Goal: Task Accomplishment & Management: Manage account settings

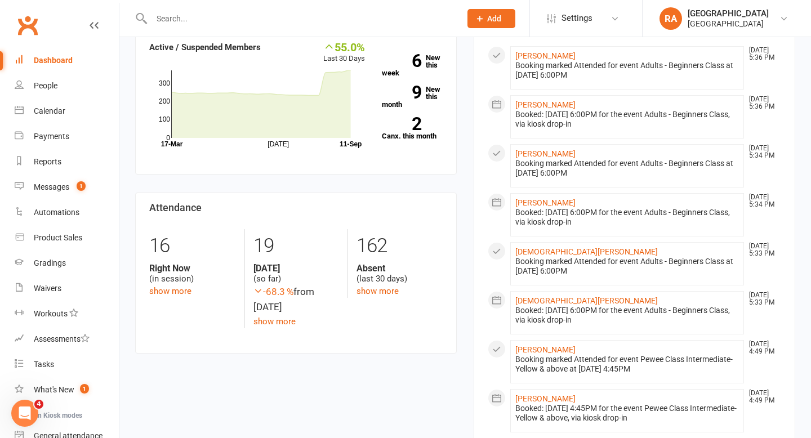
scroll to position [267, 0]
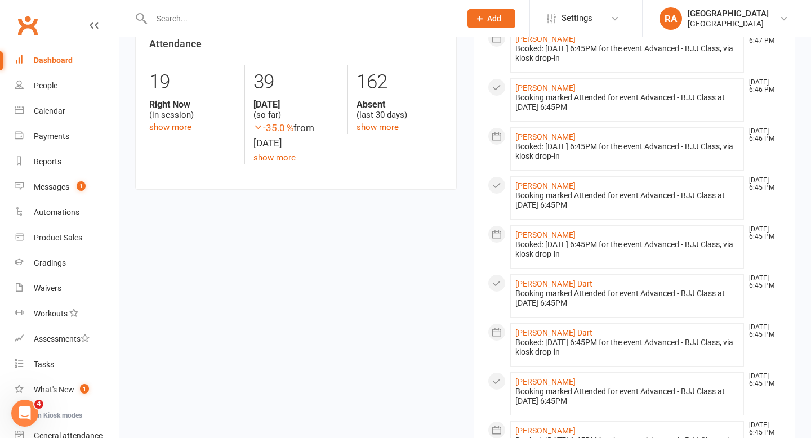
scroll to position [398, 0]
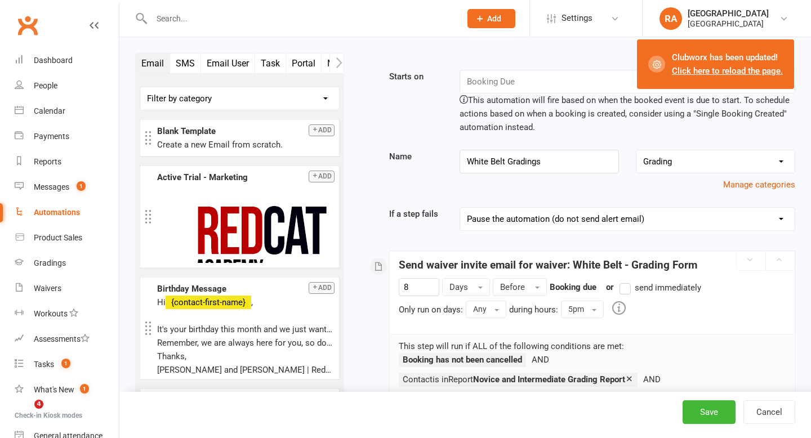
select select "send_to_parent"
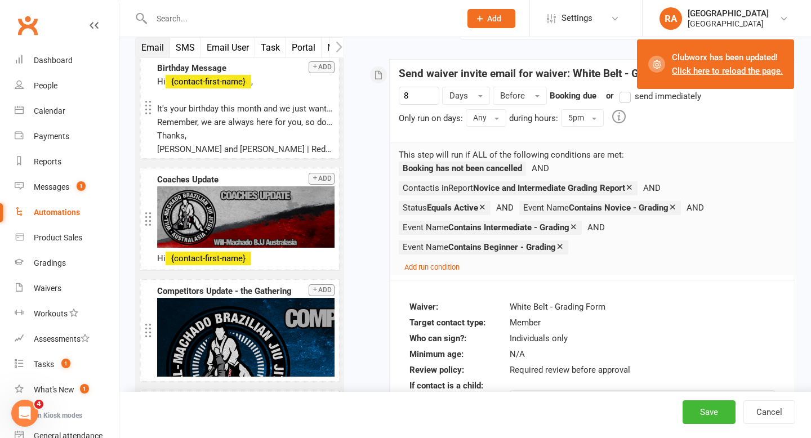
scroll to position [267, 0]
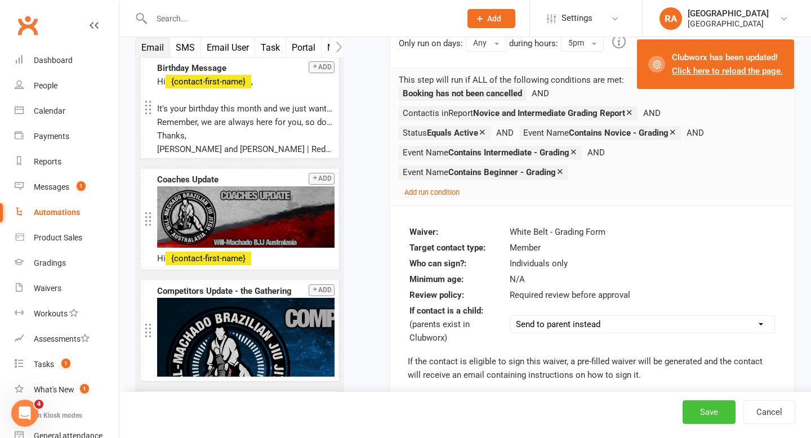
click at [696, 417] on button "Save" at bounding box center [709, 413] width 53 height 24
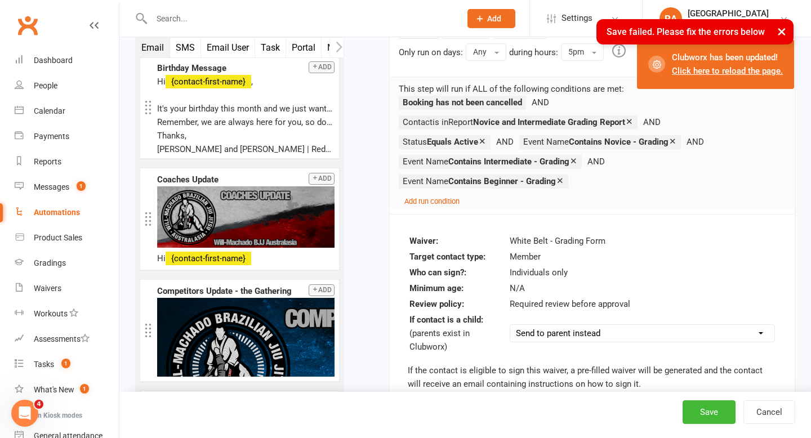
scroll to position [0, 0]
